Goal: Task Accomplishment & Management: Use online tool/utility

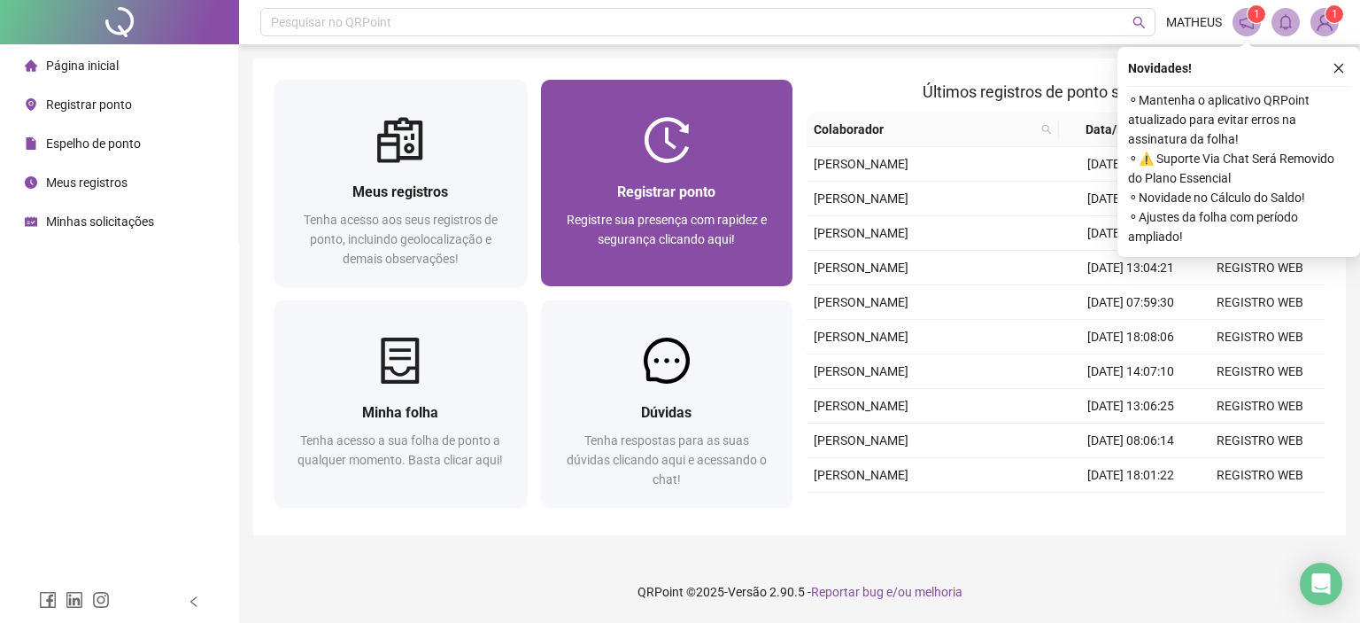
click at [647, 258] on div "Registre sua presença com rapidez e segurança clicando aqui!" at bounding box center [667, 239] width 210 height 58
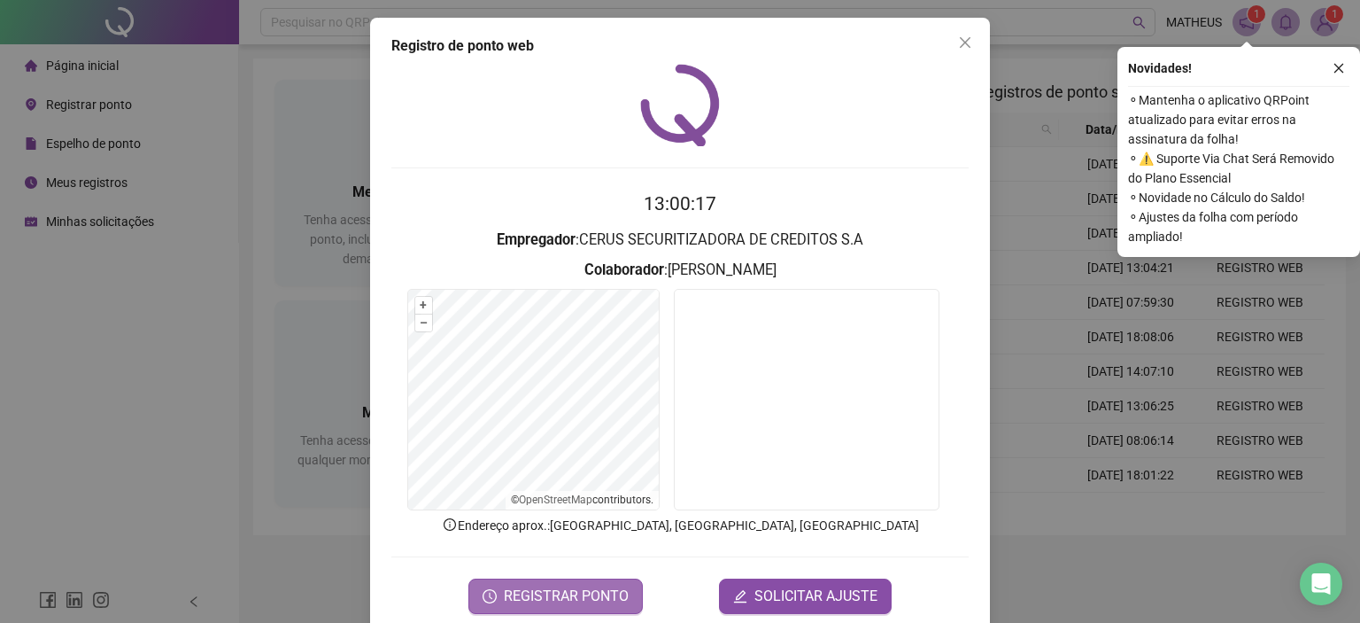
click at [546, 587] on span "REGISTRAR PONTO" at bounding box center [566, 595] width 125 height 21
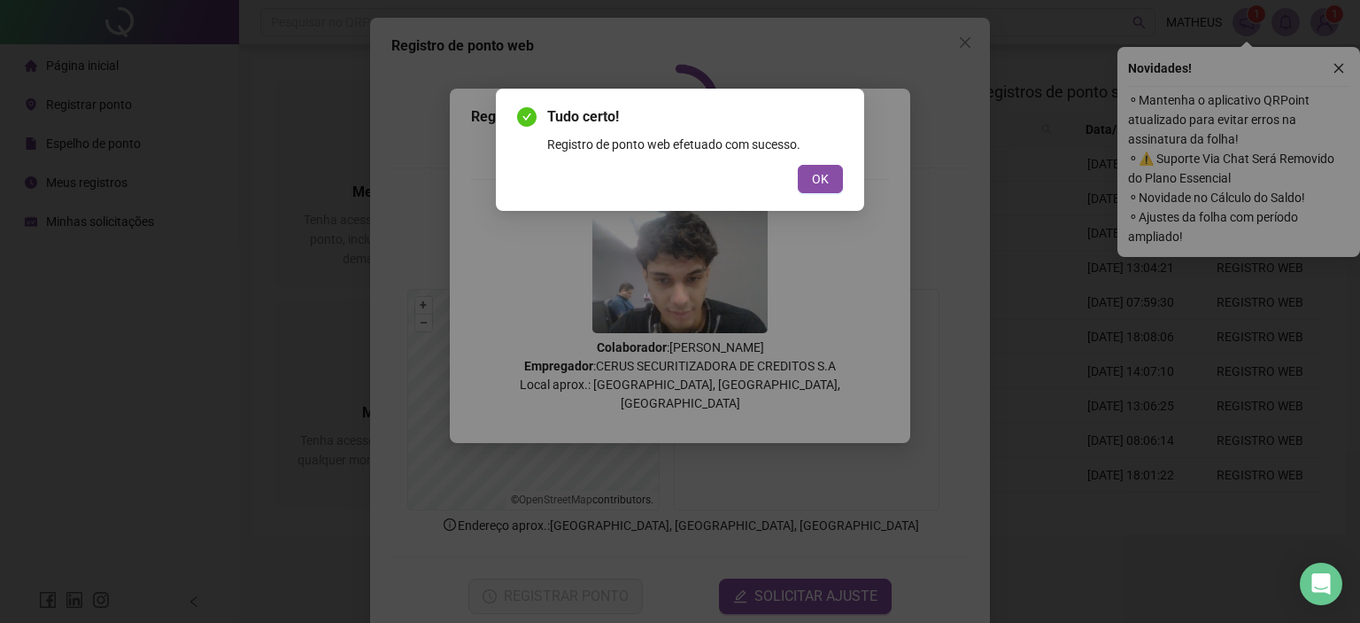
click at [797, 190] on div "OK" at bounding box center [680, 179] width 326 height 28
click at [814, 182] on span "OK" at bounding box center [820, 178] width 17 height 19
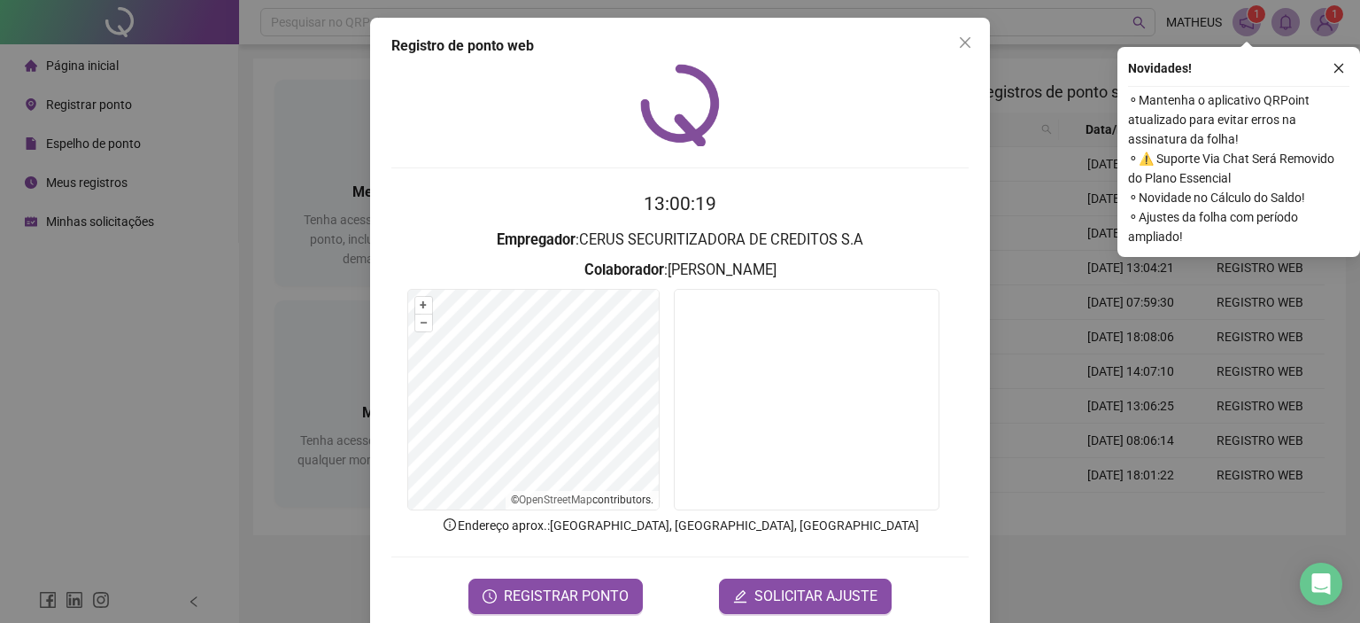
click at [1002, 291] on div "Registro de ponto web 13:00:19 Empregador : CERUS SECURITIZADORA DE CREDITOS S.…" at bounding box center [680, 311] width 1360 height 623
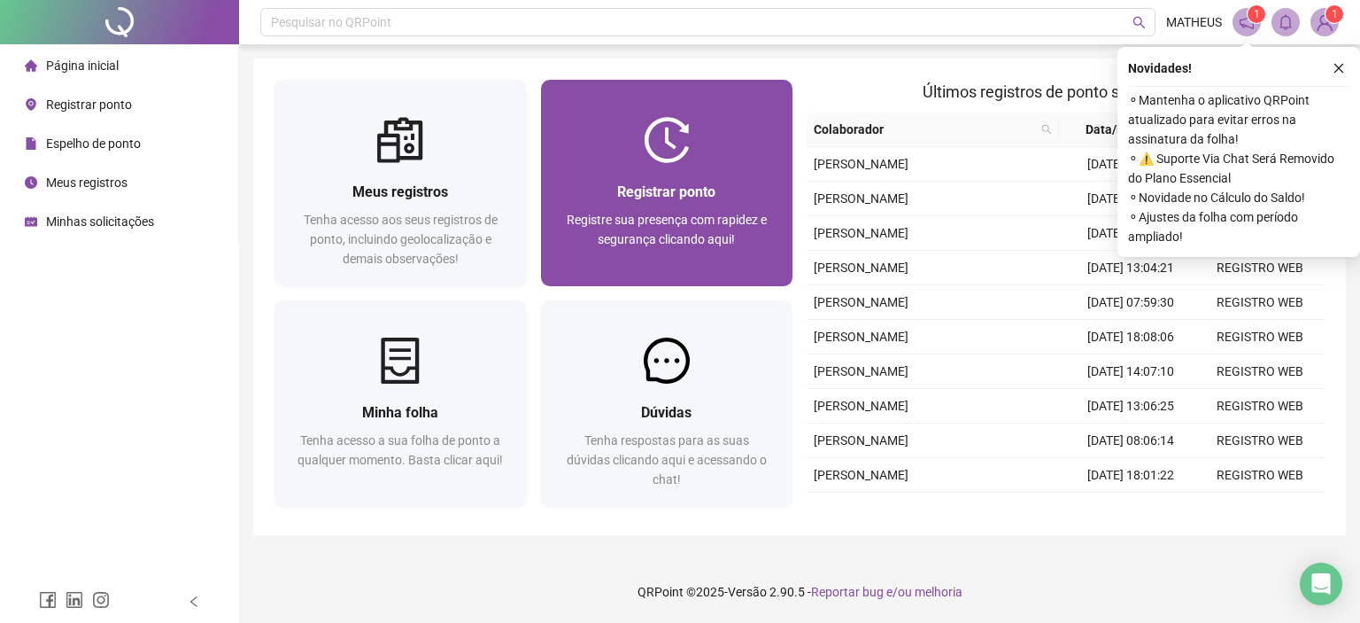
click at [563, 163] on div "Registrar ponto Registre sua presença com rapidez e segurança clicando aqui!" at bounding box center [667, 224] width 252 height 123
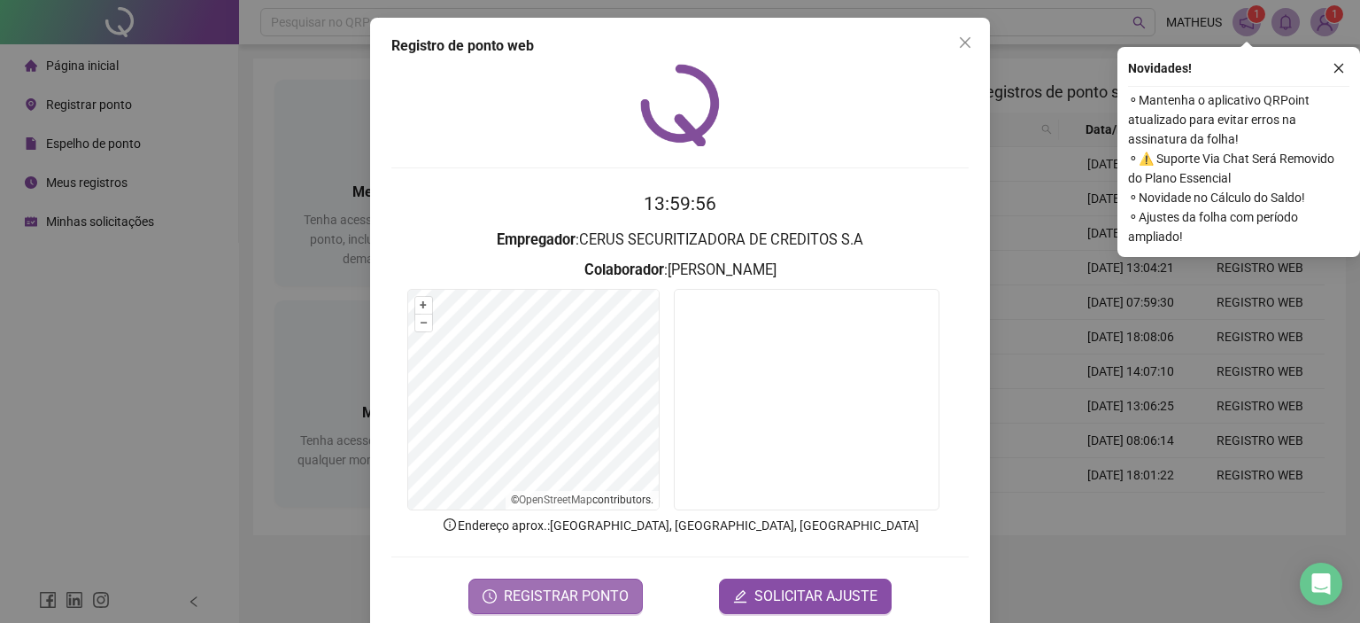
click at [545, 594] on span "REGISTRAR PONTO" at bounding box center [566, 595] width 125 height 21
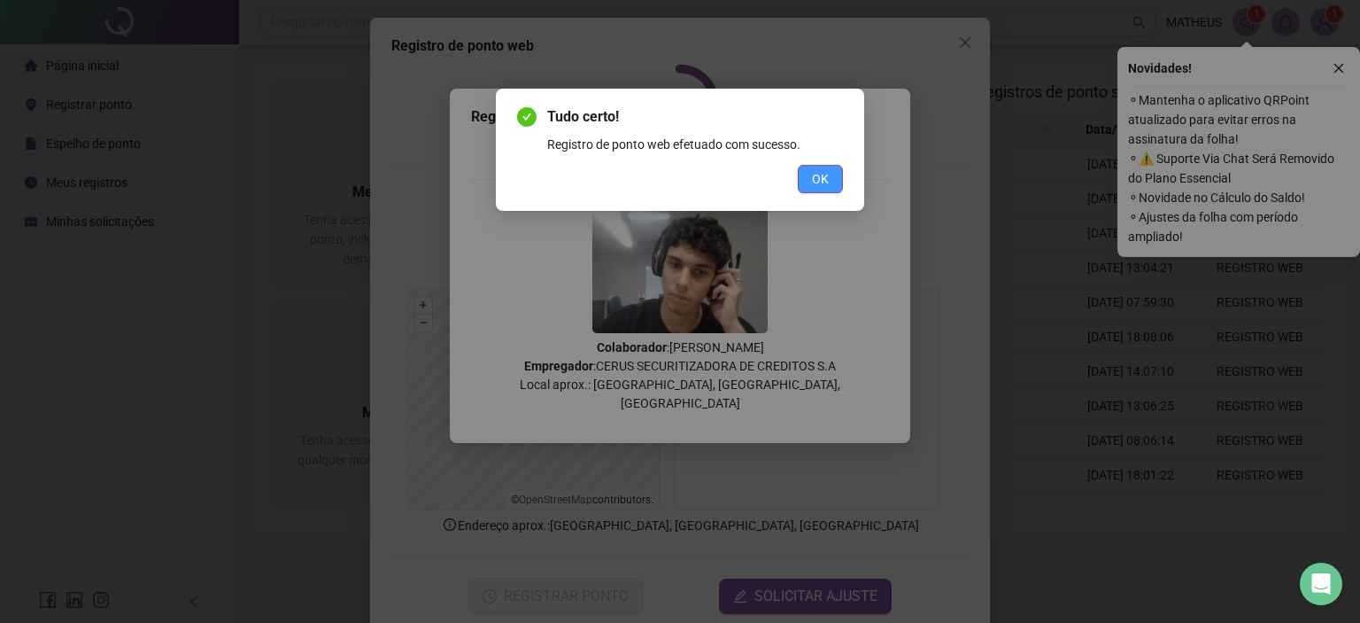
click at [801, 178] on button "OK" at bounding box center [820, 179] width 45 height 28
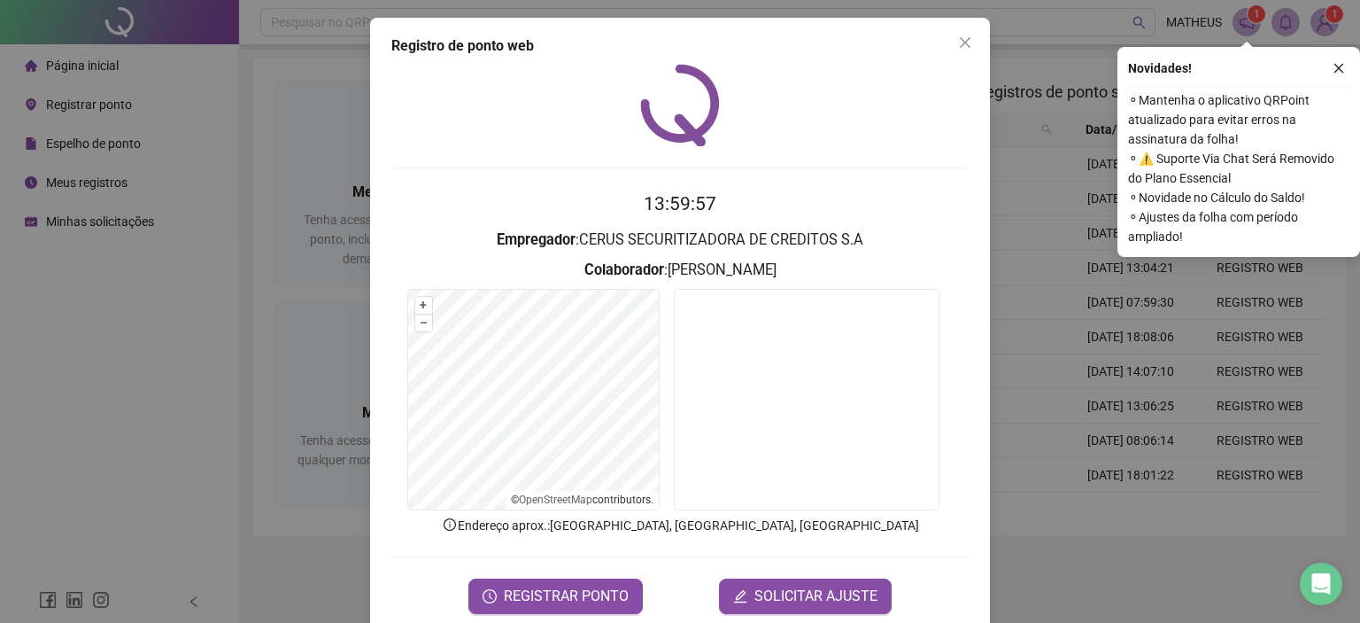
click at [1010, 338] on div "Registro de ponto web 13:59:57 Empregador : CERUS SECURITIZADORA DE CREDITOS S.…" at bounding box center [680, 311] width 1360 height 623
